Goal: Task Accomplishment & Management: Manage account settings

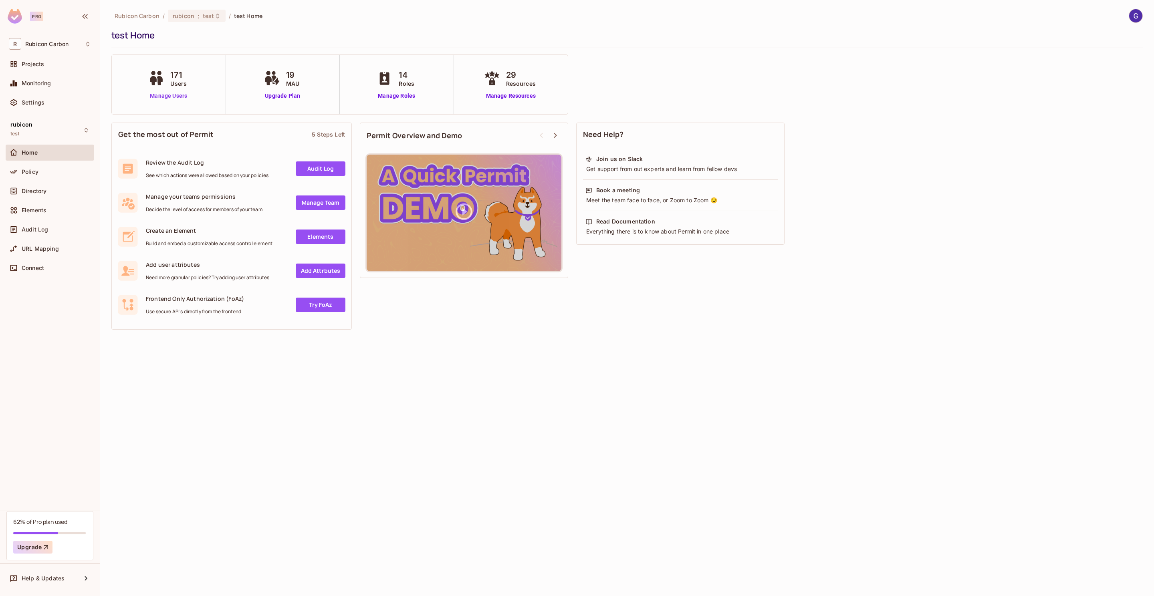
click at [178, 95] on link "Manage Users" at bounding box center [168, 96] width 44 height 8
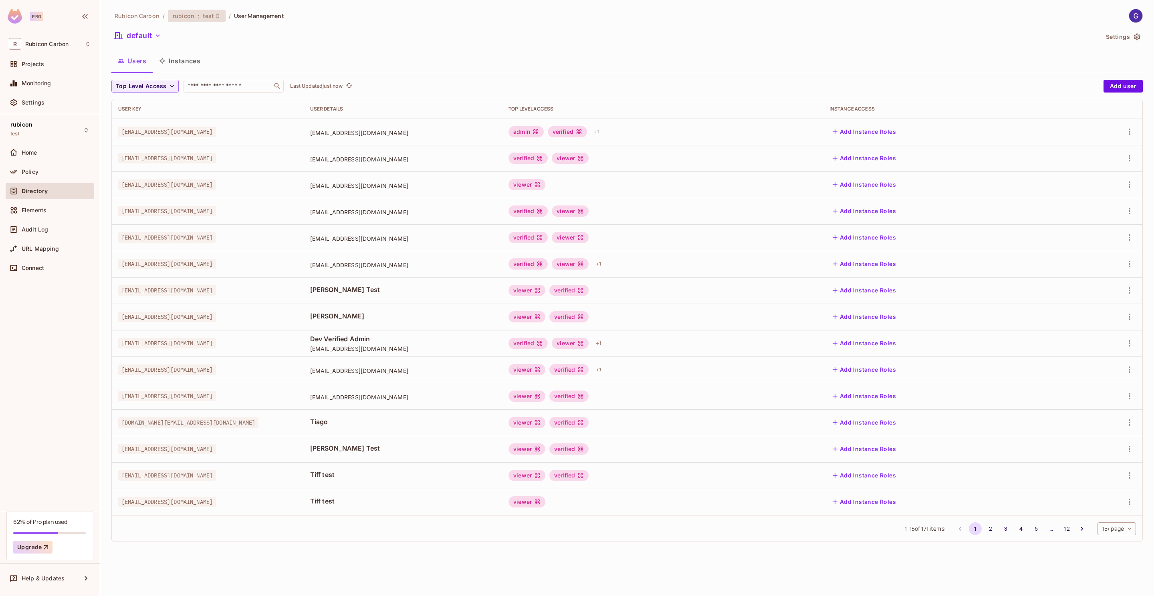
click at [214, 18] on icon at bounding box center [217, 16] width 6 height 6
click at [313, 126] on li "prod" at bounding box center [344, 131] width 111 height 13
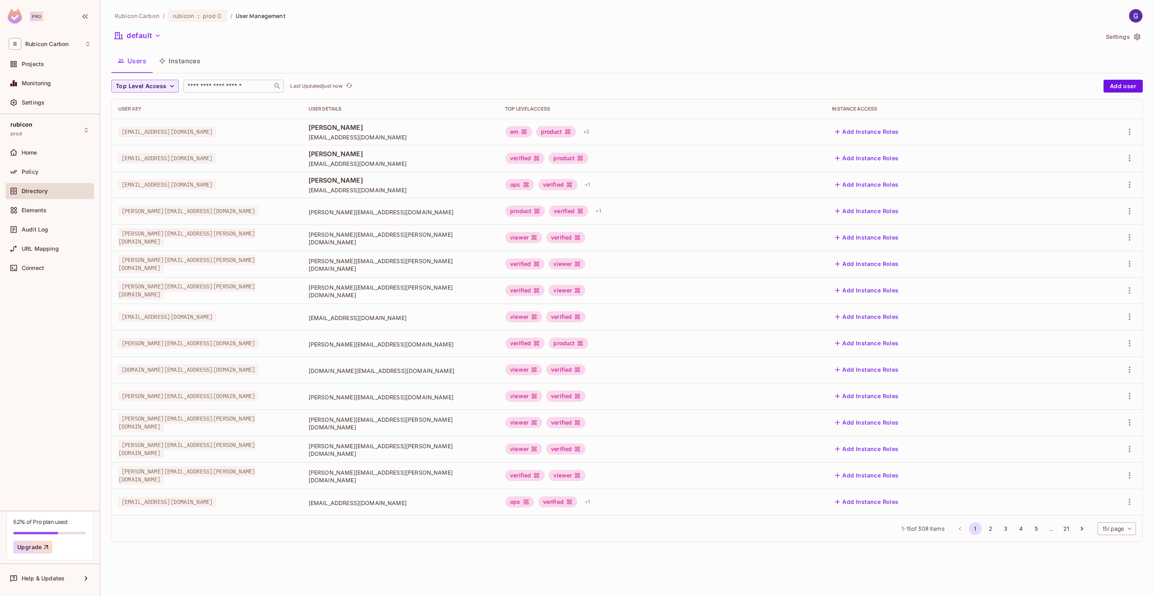
click at [225, 85] on input "text" at bounding box center [228, 86] width 84 height 8
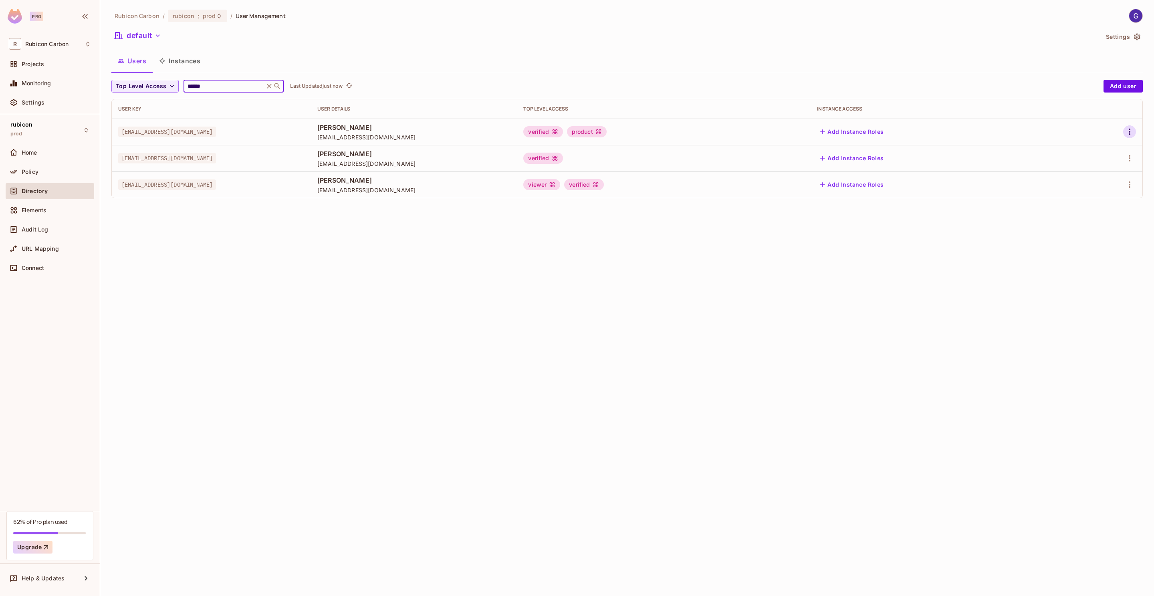
type input "******"
click at [1130, 126] on button "button" at bounding box center [1129, 131] width 13 height 13
click at [1100, 149] on li "Edit" at bounding box center [1095, 151] width 71 height 18
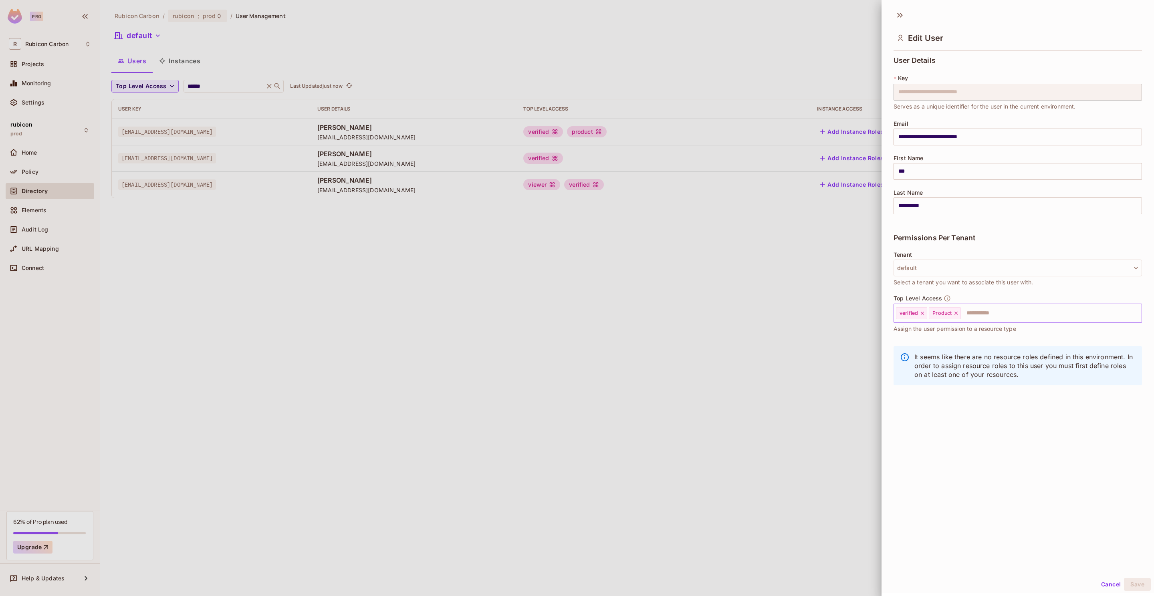
click at [958, 316] on icon at bounding box center [956, 314] width 6 height 6
click at [958, 317] on input "text" at bounding box center [1027, 313] width 198 height 16
type input "***"
click at [939, 333] on li "Trader" at bounding box center [1009, 334] width 230 height 14
click at [1135, 584] on button "Save" at bounding box center [1137, 584] width 27 height 13
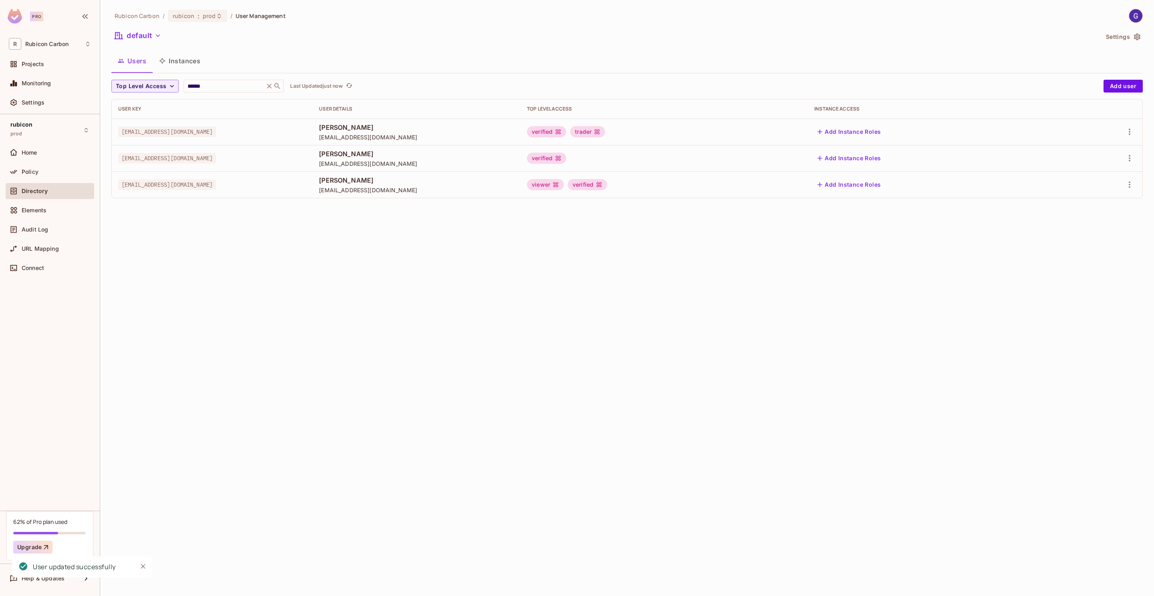
drag, startPoint x: 252, startPoint y: 136, endPoint x: 256, endPoint y: 135, distance: 4.8
click at [252, 136] on td "[EMAIL_ADDRESS][DOMAIN_NAME]" at bounding box center [212, 132] width 201 height 26
click at [1136, 135] on div at bounding box center [1103, 131] width 67 height 13
click at [1130, 134] on icon "button" at bounding box center [1130, 132] width 10 height 10
click at [1103, 153] on li "Edit" at bounding box center [1095, 151] width 71 height 18
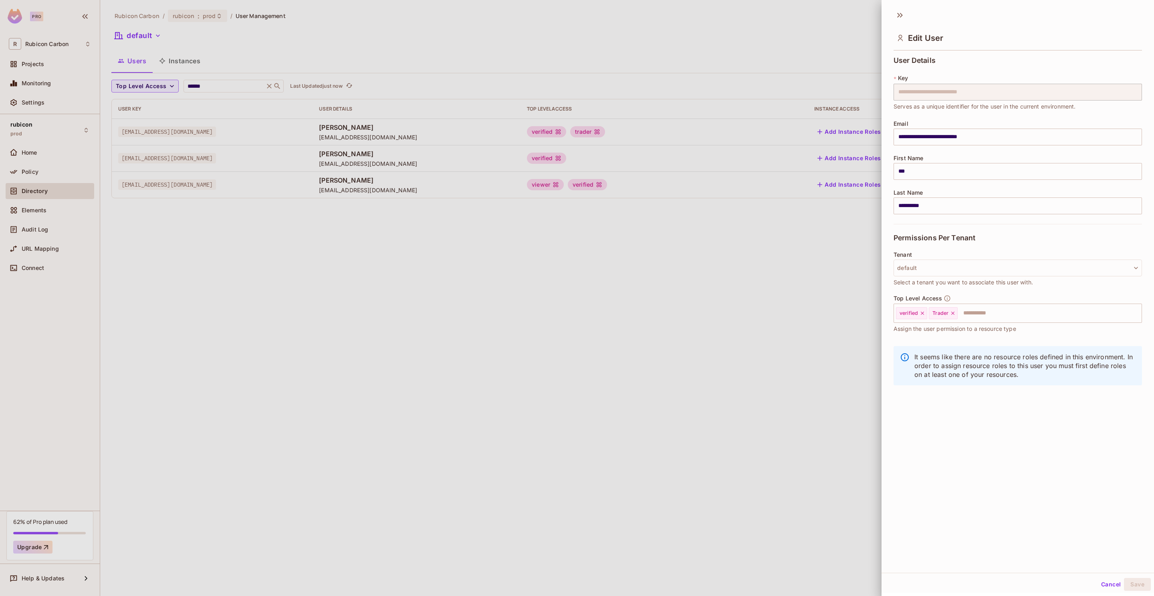
click at [756, 304] on div at bounding box center [577, 298] width 1154 height 596
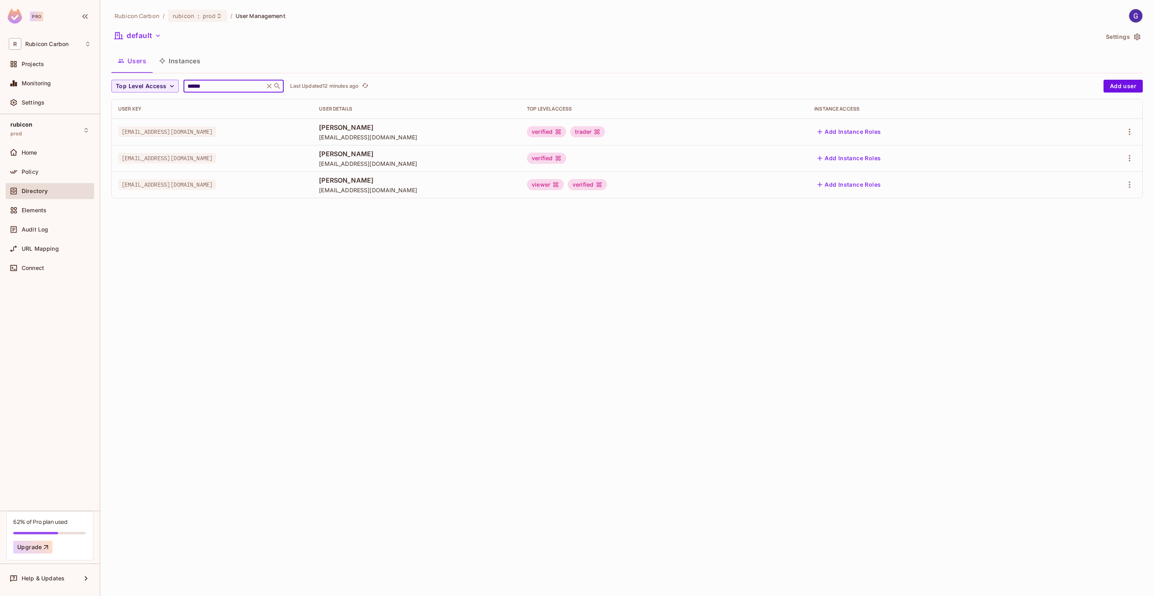
click at [232, 87] on input "******" at bounding box center [224, 86] width 76 height 8
type input "*"
type input "***"
click at [1129, 129] on icon "button" at bounding box center [1130, 132] width 2 height 6
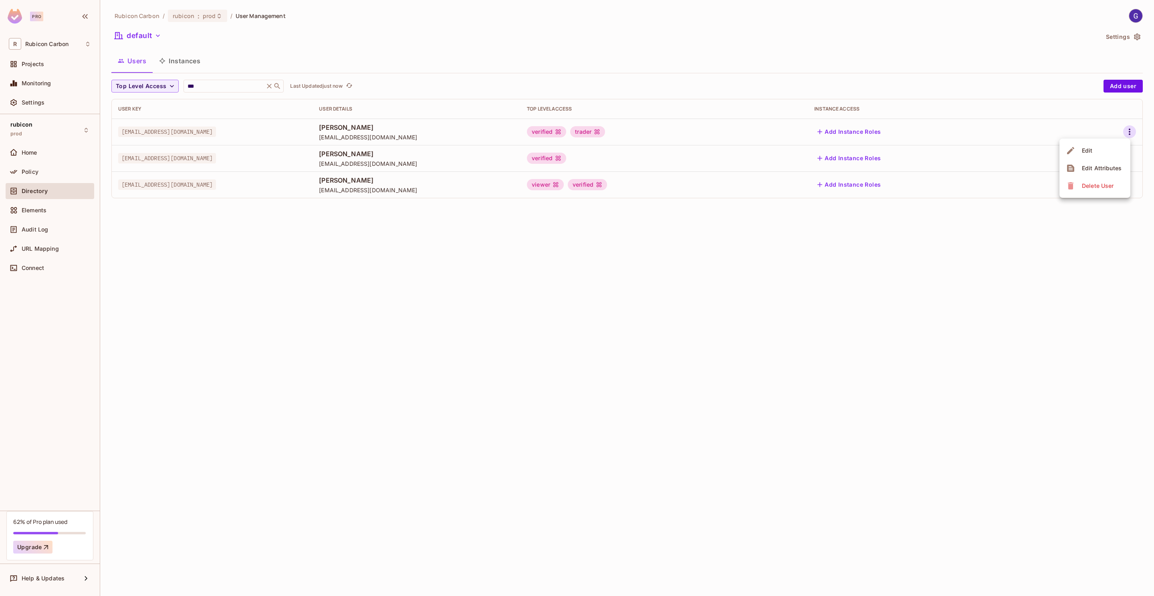
click at [1103, 151] on li "Edit" at bounding box center [1095, 151] width 71 height 18
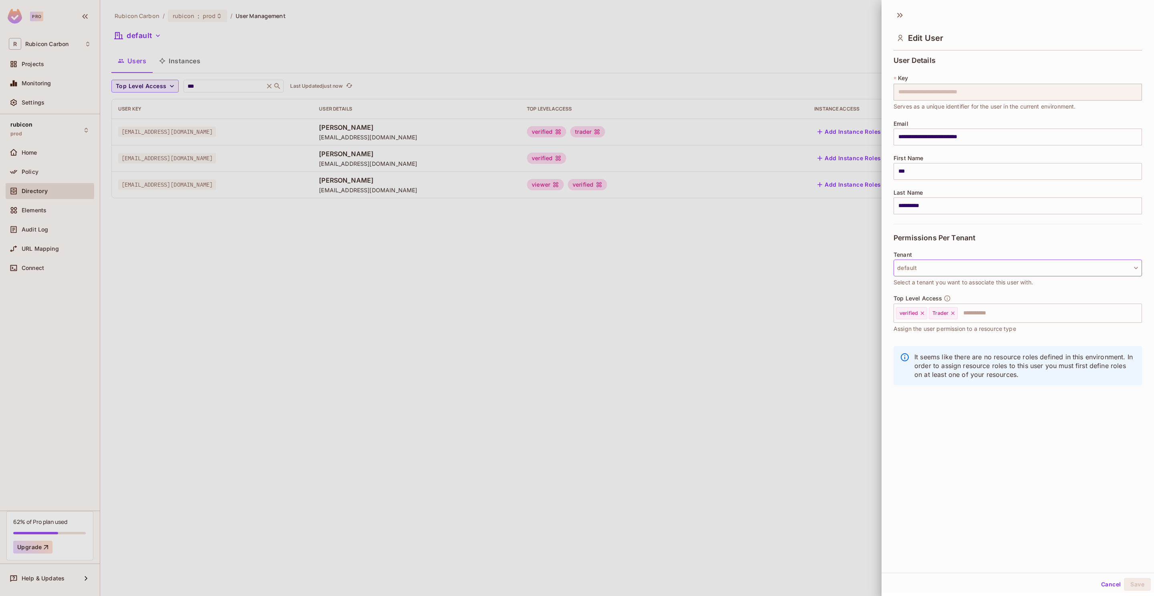
click at [946, 270] on button "default" at bounding box center [1018, 268] width 248 height 17
click at [1094, 316] on div at bounding box center [577, 298] width 1154 height 596
click at [1077, 314] on input "text" at bounding box center [1043, 313] width 168 height 16
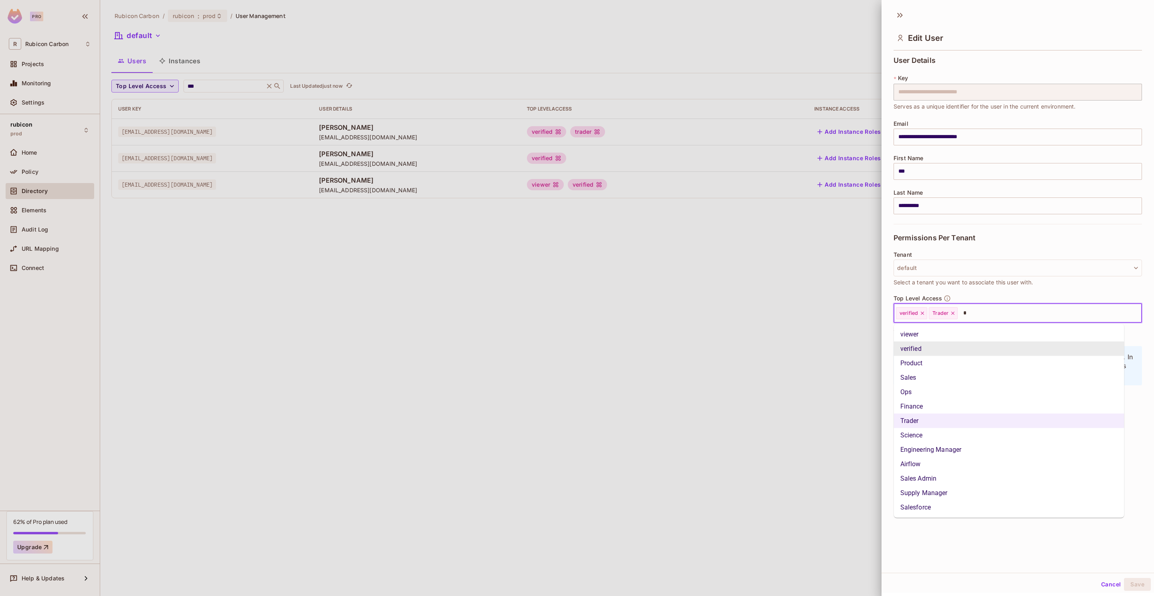
type input "**"
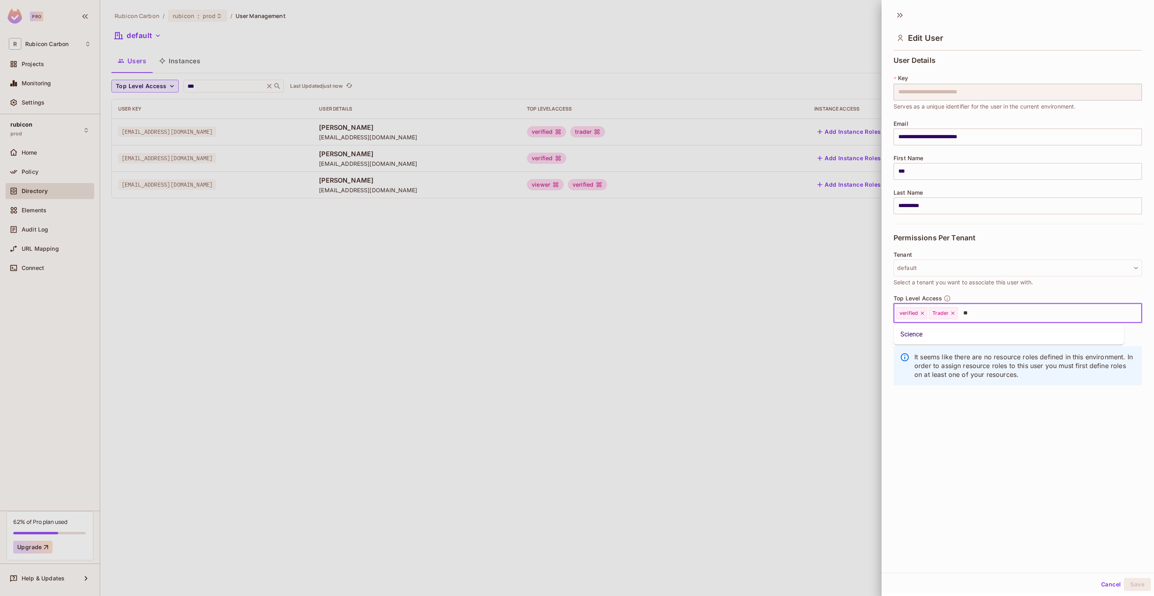
click at [975, 339] on li "Science" at bounding box center [1009, 334] width 230 height 14
click at [1127, 583] on button "Save" at bounding box center [1137, 584] width 27 height 13
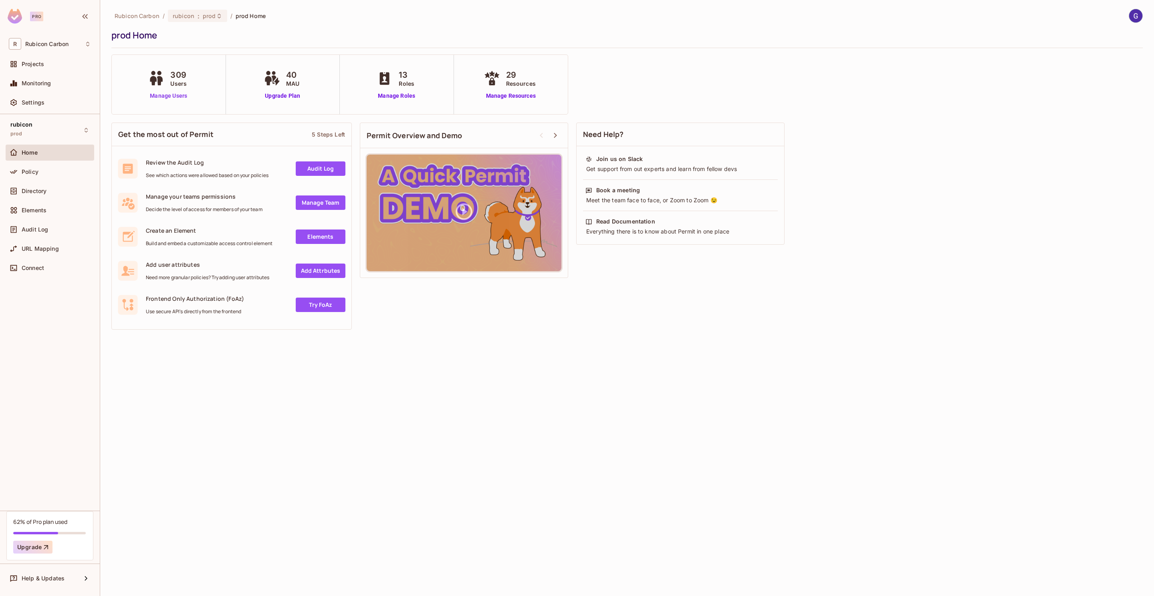
click at [181, 95] on link "Manage Users" at bounding box center [168, 96] width 44 height 8
